Goal: Navigation & Orientation: Find specific page/section

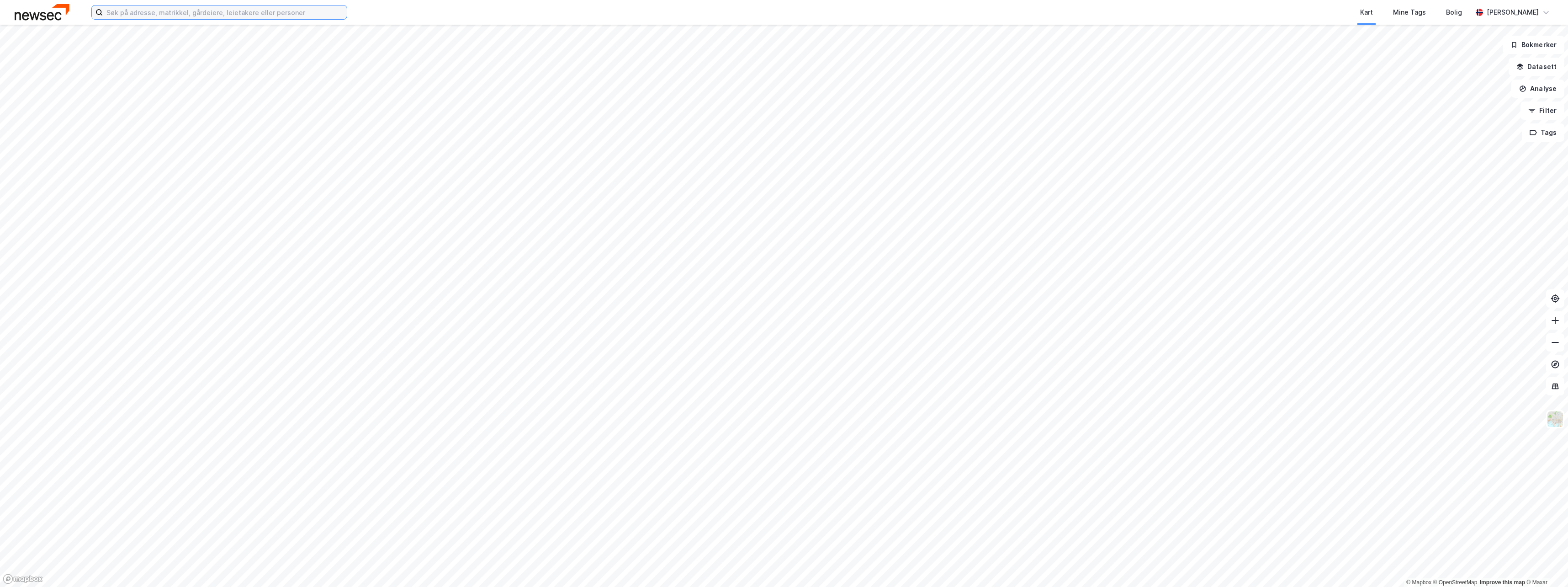
click at [147, 16] on input at bounding box center [225, 12] width 244 height 14
type input "V"
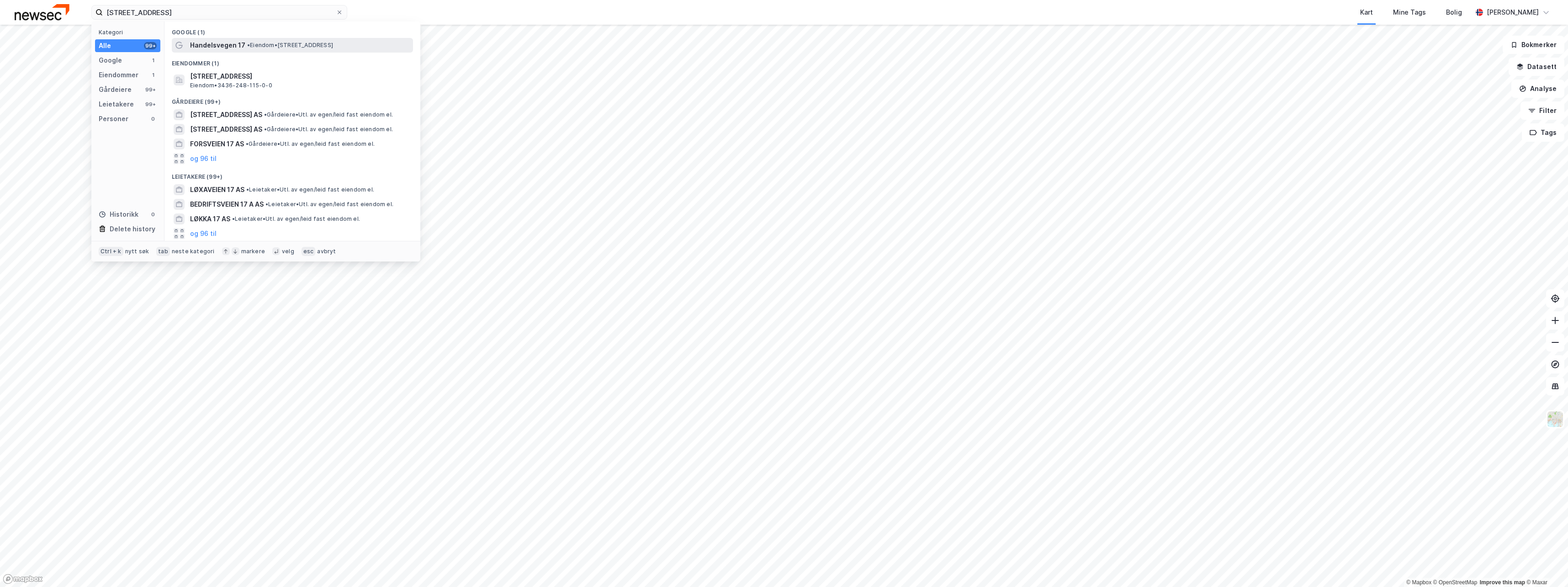
click at [257, 47] on span "• Eiendom • [STREET_ADDRESS]" at bounding box center [290, 45] width 86 height 7
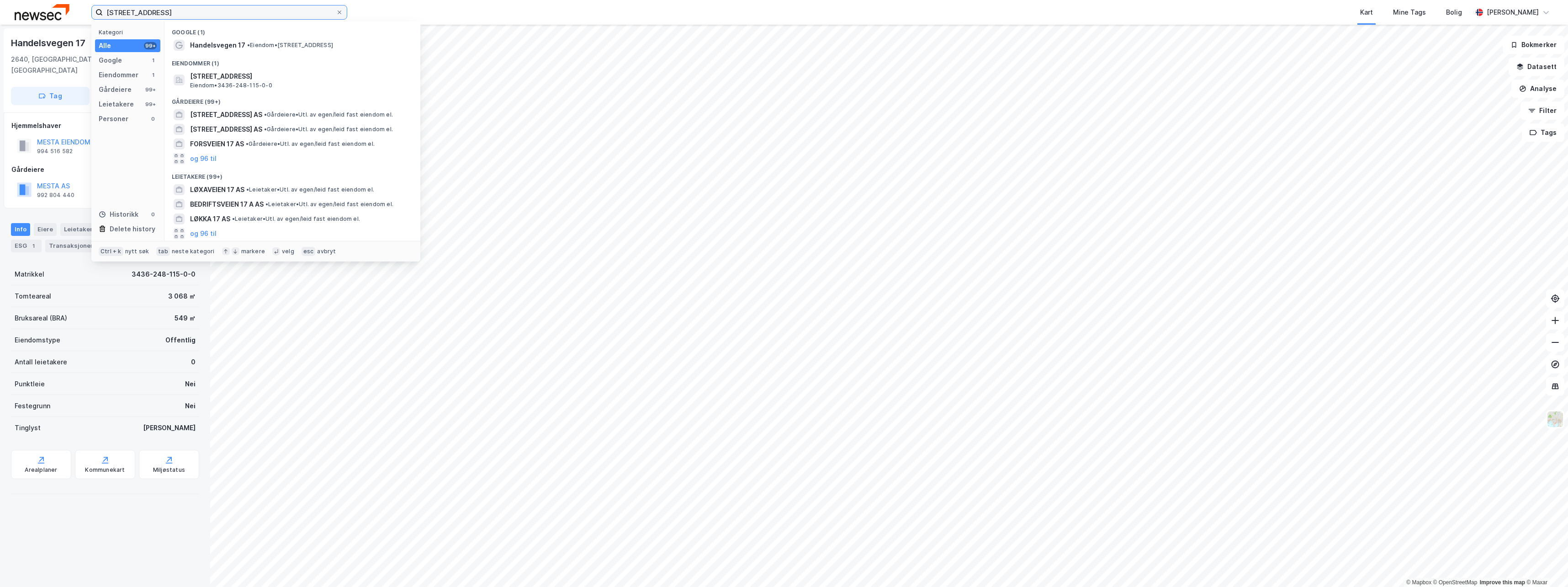
drag, startPoint x: 167, startPoint y: 12, endPoint x: 39, endPoint y: 18, distance: 128.1
click at [40, 18] on div "Handelsveien 17 Kategori Alle 99+ Google 1 Eiendommer 1 Gårdeiere 99+ Leietaker…" at bounding box center [784, 12] width 1568 height 25
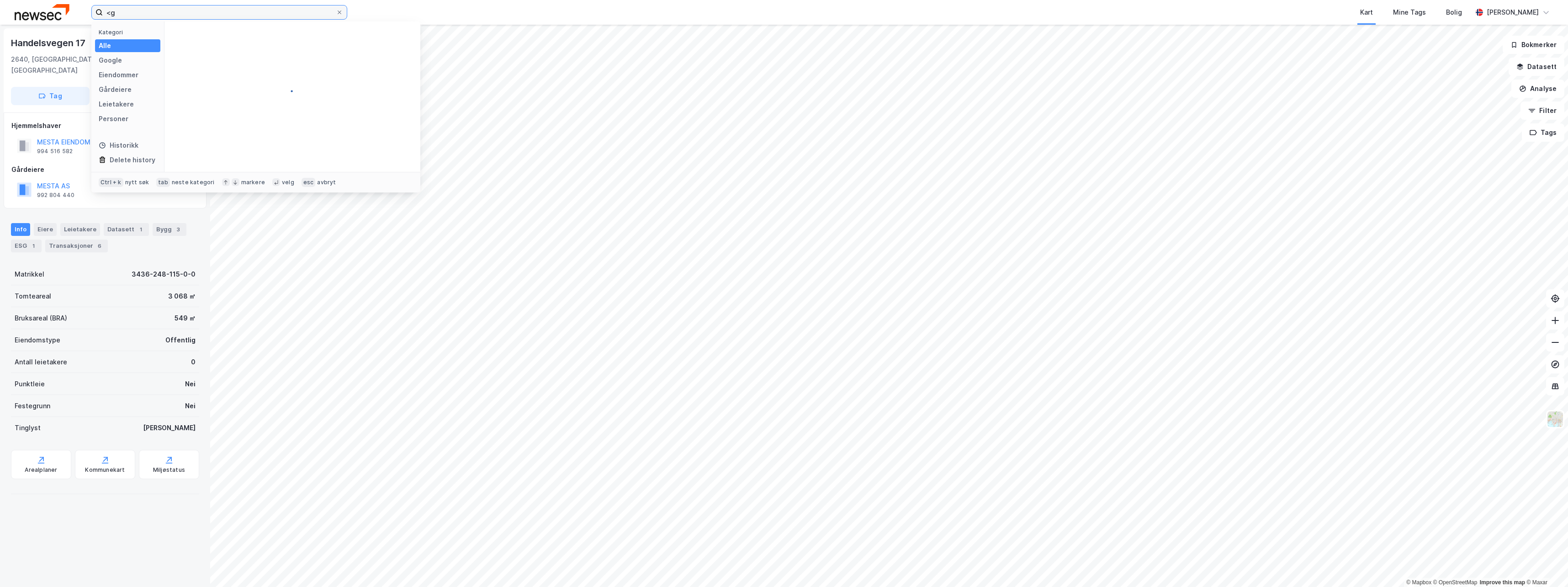
type input "<"
type input "253/47 Sel"
click at [234, 40] on span "[STREET_ADDRESS]" at bounding box center [221, 45] width 62 height 11
